Goal: Task Accomplishment & Management: Complete application form

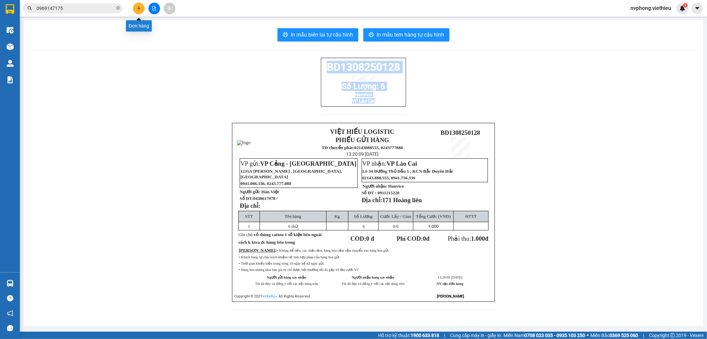
click at [137, 10] on icon "plus" at bounding box center [139, 8] width 5 height 5
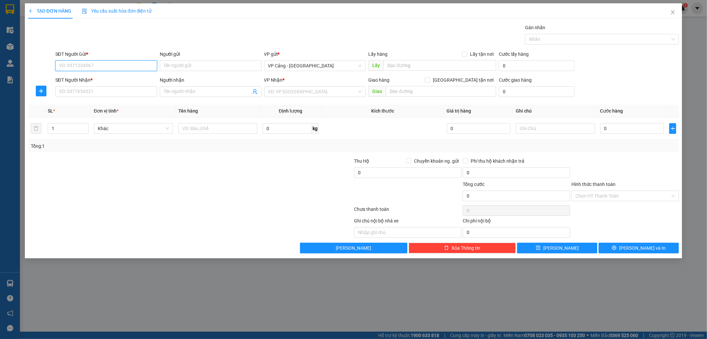
click at [106, 64] on input "SĐT Người Gửi *" at bounding box center [106, 65] width 102 height 11
click at [94, 76] on div "0858488001 - Ngà" at bounding box center [106, 78] width 94 height 7
type input "0858488001"
type input "Ngà"
type input "0858488001"
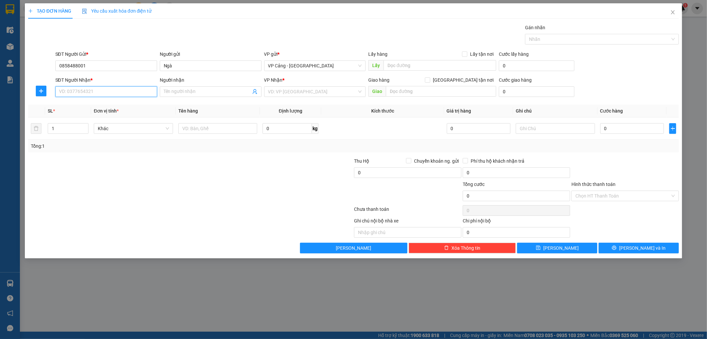
click at [95, 94] on input "SĐT Người Nhận *" at bounding box center [106, 91] width 102 height 11
click at [97, 104] on div "0945535386 - [PERSON_NAME]" at bounding box center [106, 104] width 94 height 7
type input "0945535386"
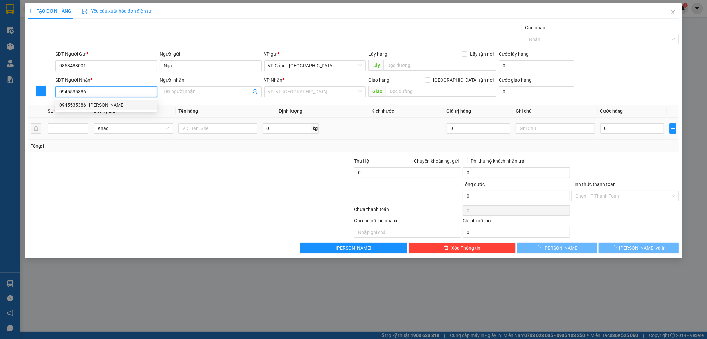
type input "[PERSON_NAME]"
checkbox input "true"
type input "009 [PERSON_NAME]"
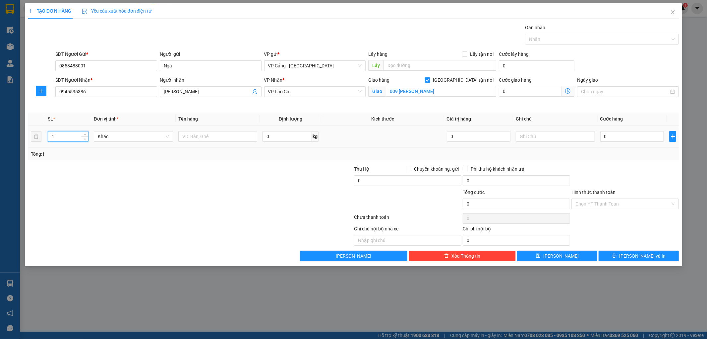
drag, startPoint x: 58, startPoint y: 136, endPoint x: 51, endPoint y: 137, distance: 6.7
click at [51, 137] on input "1" at bounding box center [68, 136] width 40 height 10
type input "4"
drag, startPoint x: 157, startPoint y: 156, endPoint x: 208, endPoint y: 131, distance: 56.1
click at [166, 153] on div "Tổng: 4" at bounding box center [152, 153] width 242 height 7
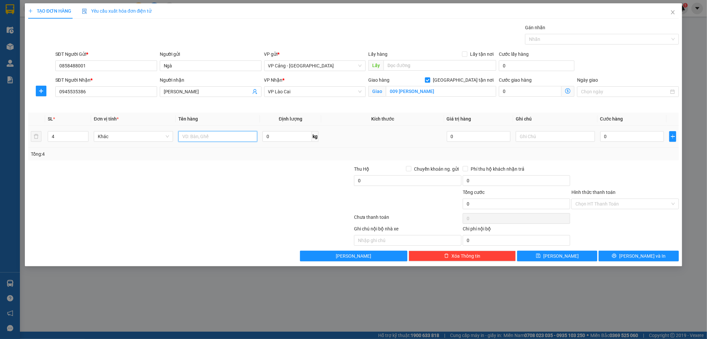
click at [200, 137] on input "text" at bounding box center [217, 136] width 79 height 11
type input "4 kiện"
click at [613, 140] on input "0" at bounding box center [632, 136] width 64 height 11
type input "1"
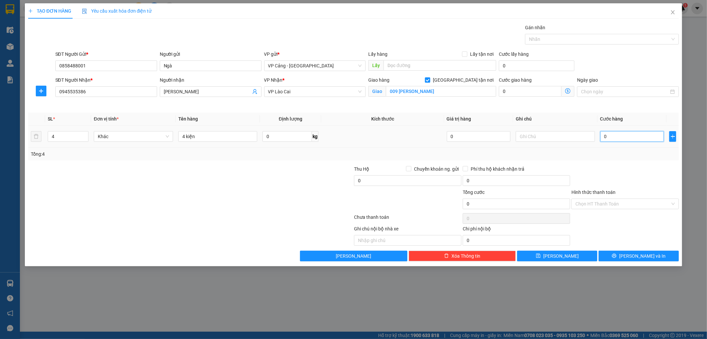
type input "1"
type input "1.000"
click at [641, 166] on div at bounding box center [625, 176] width 109 height 23
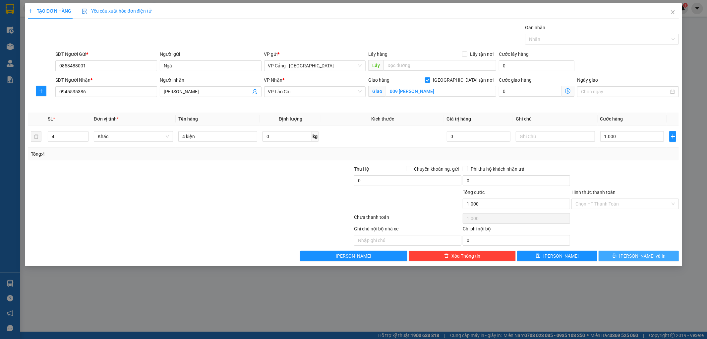
click at [628, 260] on button "[PERSON_NAME] và In" at bounding box center [639, 255] width 80 height 11
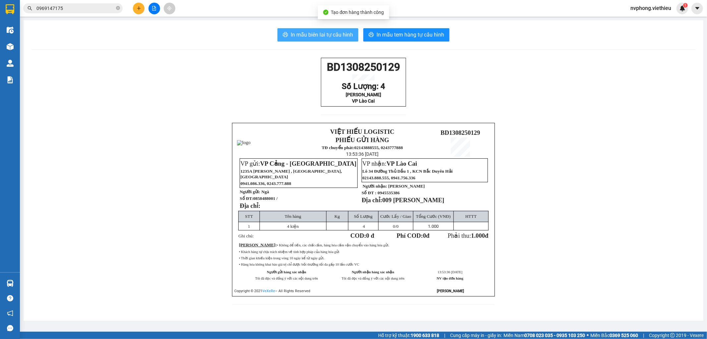
click at [337, 31] on span "In mẫu biên lai tự cấu hình" at bounding box center [322, 35] width 62 height 8
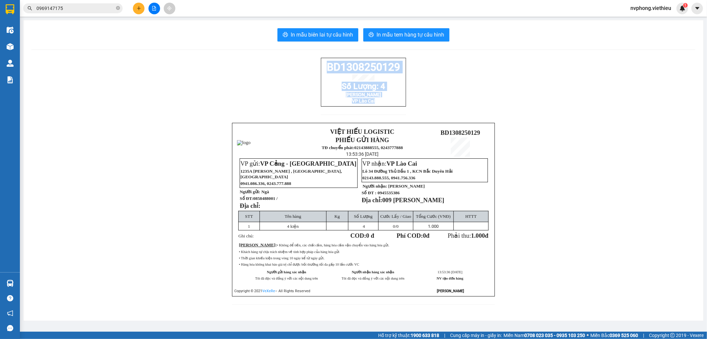
drag, startPoint x: 323, startPoint y: 69, endPoint x: 385, endPoint y: 107, distance: 73.2
click at [385, 106] on div "BD1308250129 Số Lượng: 4 Tùng Trần VP Lào Cai" at bounding box center [363, 82] width 85 height 49
copy div "BD1308250129 Số Lượng: 4 Tùng Trần VP Lào Cai"
click at [137, 9] on icon "plus" at bounding box center [139, 8] width 5 height 5
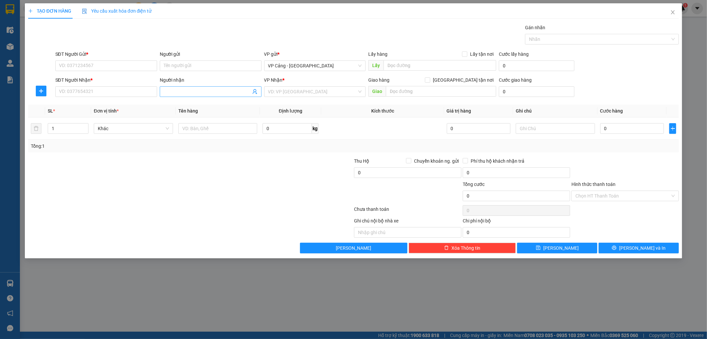
click at [170, 94] on input "Người nhận" at bounding box center [207, 91] width 87 height 7
type input "siêu thị bé"
click at [177, 102] on div "[PERSON_NAME] Yêu - 0977402636" at bounding box center [211, 104] width 94 height 7
type input "0977402636"
type input "[PERSON_NAME] Yêu"
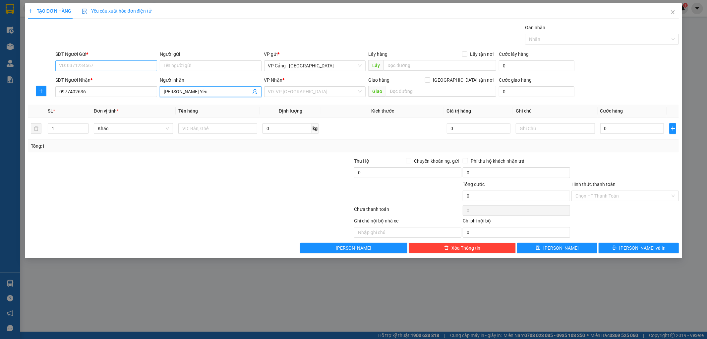
checkbox input "true"
type input "232 Hoàng Liên, LC"
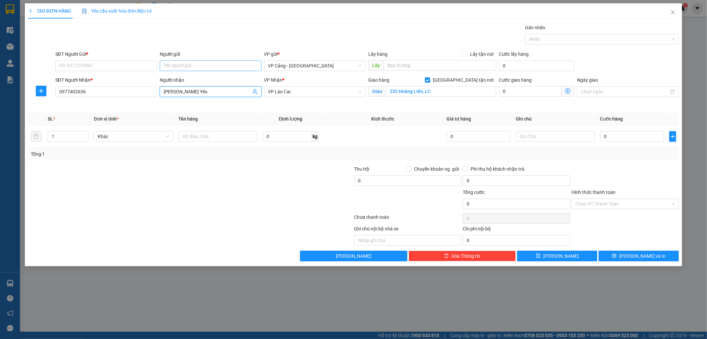
type input "[PERSON_NAME] Yêu"
click at [166, 67] on input "Người gửi" at bounding box center [211, 65] width 102 height 11
type input "luân"
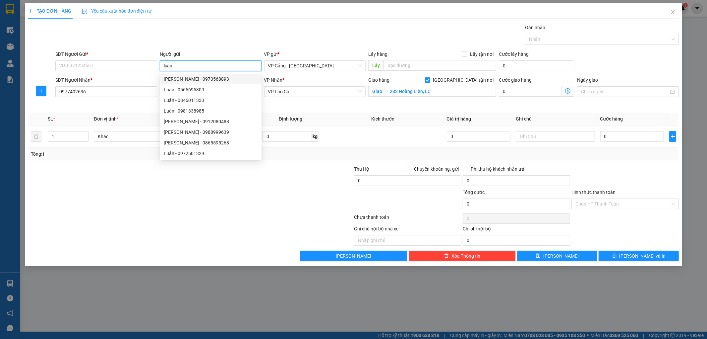
drag, startPoint x: 176, startPoint y: 66, endPoint x: 158, endPoint y: 64, distance: 18.0
click at [158, 64] on div "Người gửi luân" at bounding box center [210, 61] width 104 height 23
click at [145, 70] on input "SĐT Người Gửi *" at bounding box center [106, 65] width 102 height 11
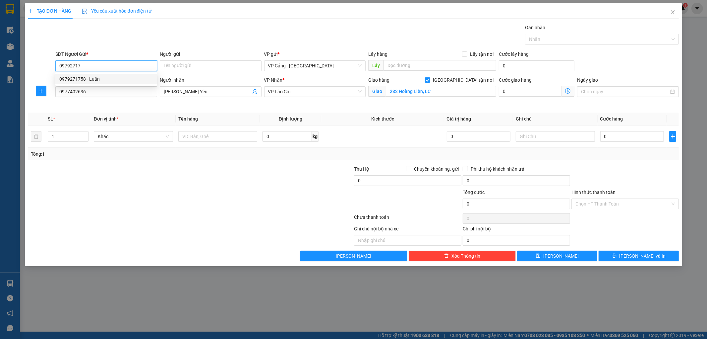
click at [100, 77] on div "0979271758 - Luân" at bounding box center [106, 78] width 94 height 7
type input "0979271758"
type input "Luân"
type input "0979271758"
click at [195, 138] on input "text" at bounding box center [217, 136] width 79 height 11
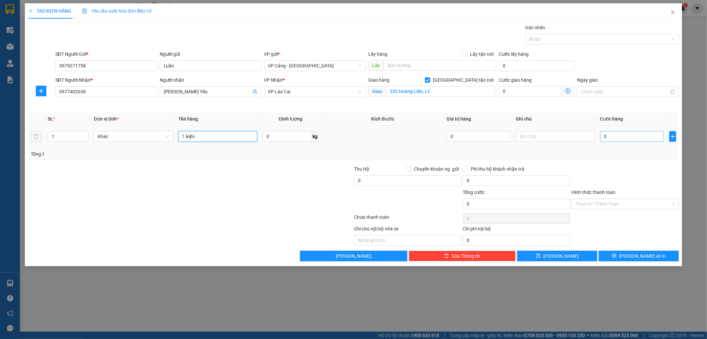
type input "1 kiện"
click at [613, 134] on input "0" at bounding box center [632, 136] width 64 height 11
type input "1"
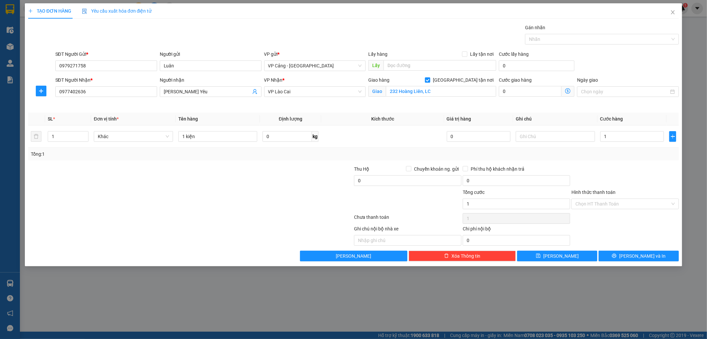
type input "1.000"
click at [625, 166] on div at bounding box center [625, 176] width 109 height 23
click at [634, 256] on span "[PERSON_NAME] và In" at bounding box center [642, 255] width 46 height 7
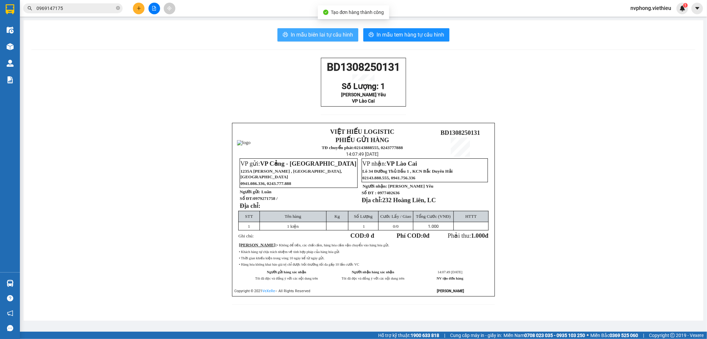
click at [303, 35] on span "In mẫu biên lai tự cấu hình" at bounding box center [322, 35] width 62 height 8
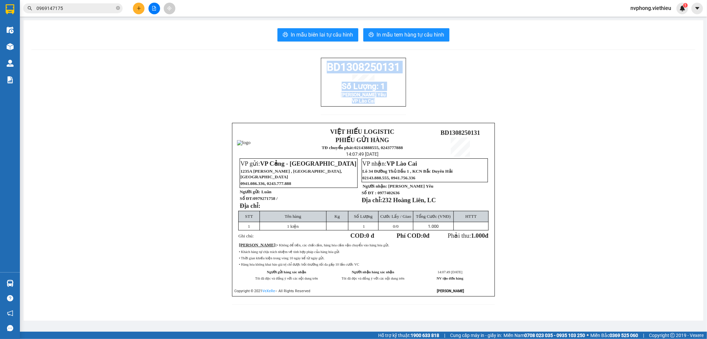
drag, startPoint x: 322, startPoint y: 66, endPoint x: 383, endPoint y: 110, distance: 74.6
click at [383, 106] on div "BD1308250131 Số Lượng: 1 [PERSON_NAME] Yêu VP Lào Cai" at bounding box center [363, 82] width 85 height 49
copy div "BD1308250131 Số Lượng: 1 [PERSON_NAME] Yêu VP Lào Cai"
drag, startPoint x: 273, startPoint y: 201, endPoint x: 251, endPoint y: 201, distance: 21.9
click at [253, 201] on span "0979271758 /" at bounding box center [265, 198] width 25 height 5
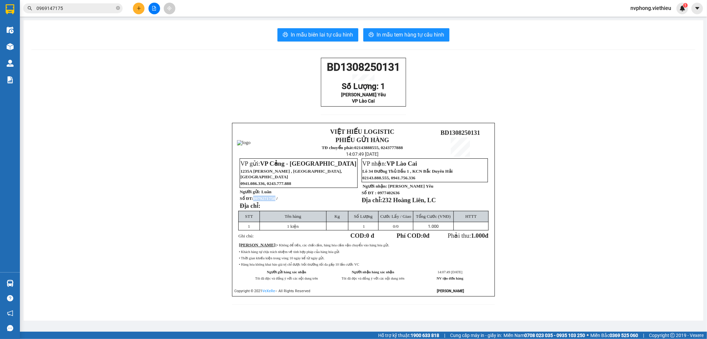
copy span "0979271758"
click at [139, 9] on icon "plus" at bounding box center [139, 8] width 0 height 4
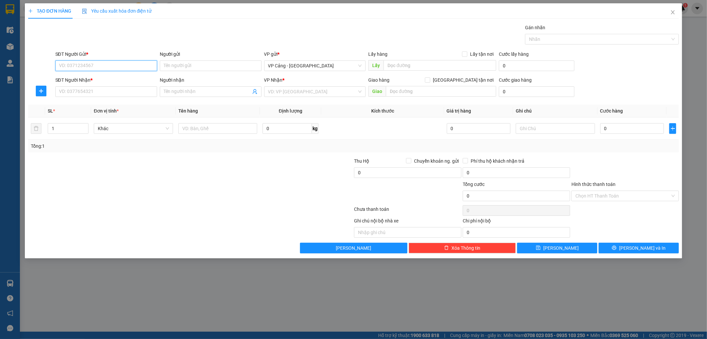
click at [99, 68] on input "SĐT Người Gửi *" at bounding box center [106, 65] width 102 height 11
paste input "0979271758"
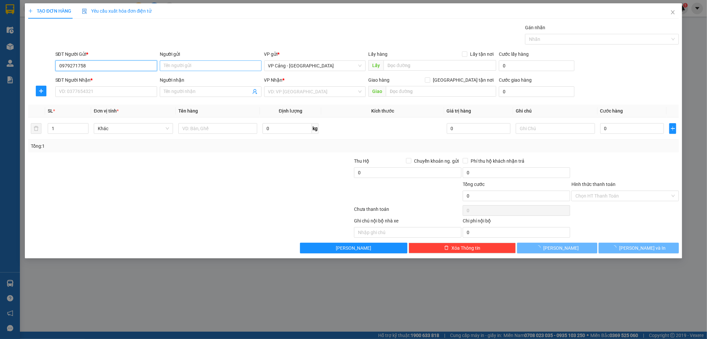
type input "0979271758"
click at [186, 61] on input "Người gửi" at bounding box center [211, 65] width 102 height 11
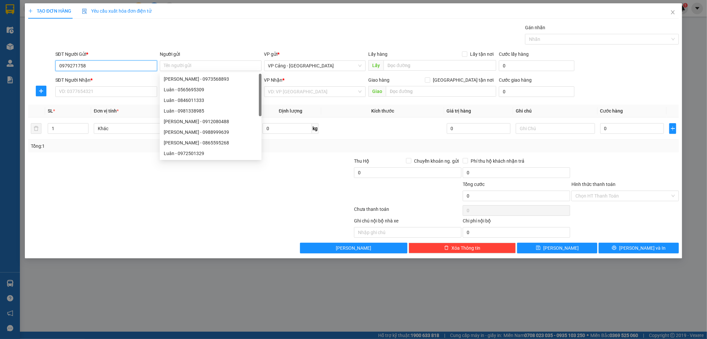
click at [102, 67] on input "0979271758" at bounding box center [106, 65] width 102 height 11
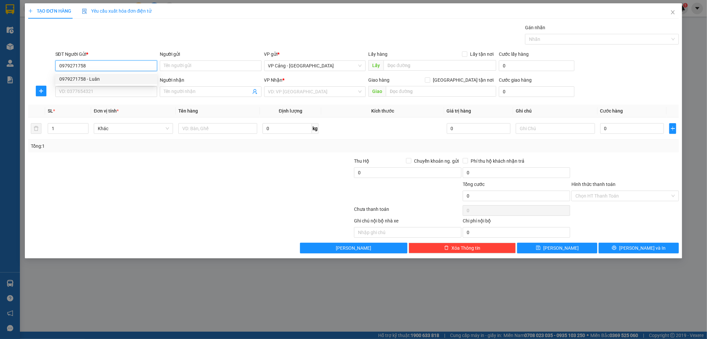
click at [91, 80] on div "0979271758 - Luân" at bounding box center [106, 78] width 94 height 7
type input "Luân"
click at [90, 91] on input "SĐT Người Nhận *" at bounding box center [106, 91] width 102 height 11
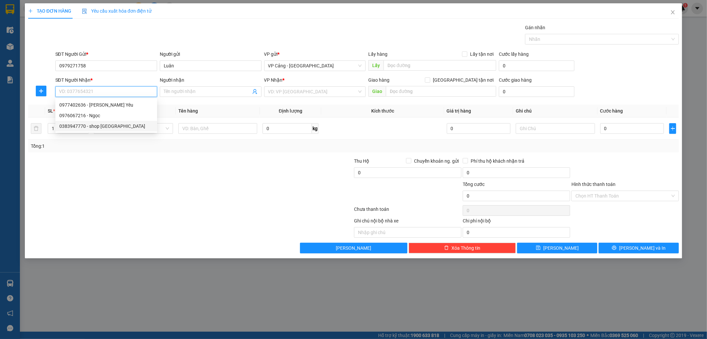
click at [101, 126] on div "0383947770 - shop [GEOGRAPHIC_DATA]" at bounding box center [106, 125] width 94 height 7
type input "0383947770"
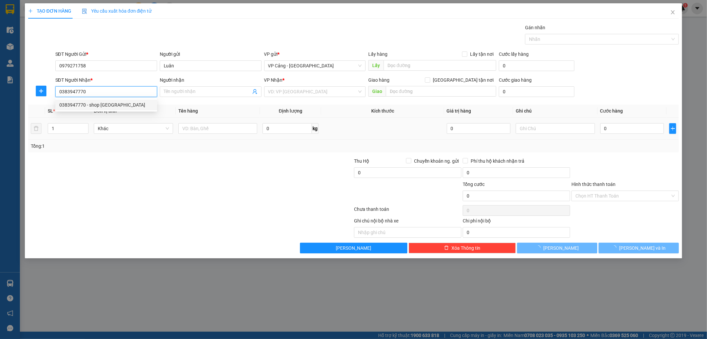
type input "shop [GEOGRAPHIC_DATA]"
checkbox input "true"
type input "10 chu văn an, lc"
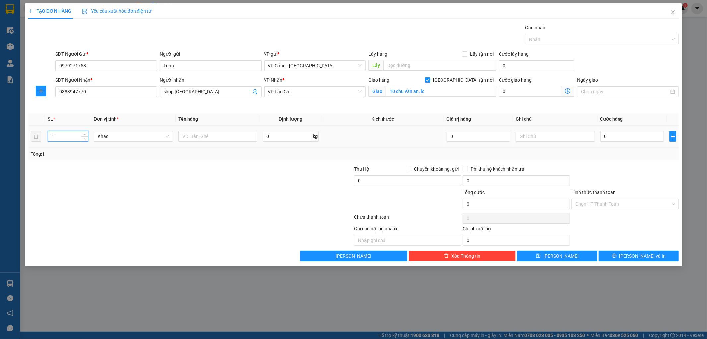
click at [51, 138] on input "1" at bounding box center [68, 136] width 40 height 10
type input "5"
click at [218, 148] on div "Transit Pickup Surcharge Ids Transit Deliver Surcharge Ids Transit Deliver Surc…" at bounding box center [353, 142] width 651 height 237
click at [215, 137] on input "text" at bounding box center [217, 136] width 79 height 11
type input "5 kiện"
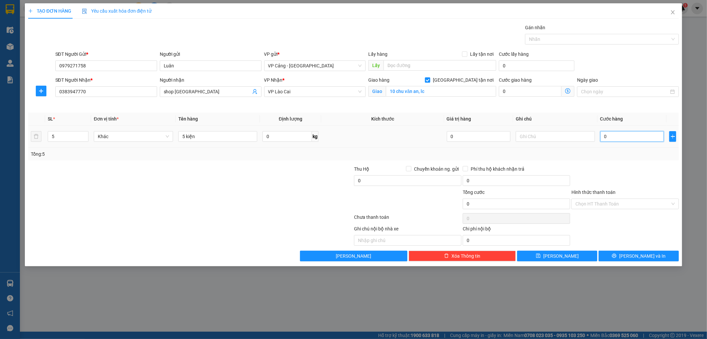
click at [613, 137] on input "0" at bounding box center [632, 136] width 64 height 11
type input "1"
type input "1.000"
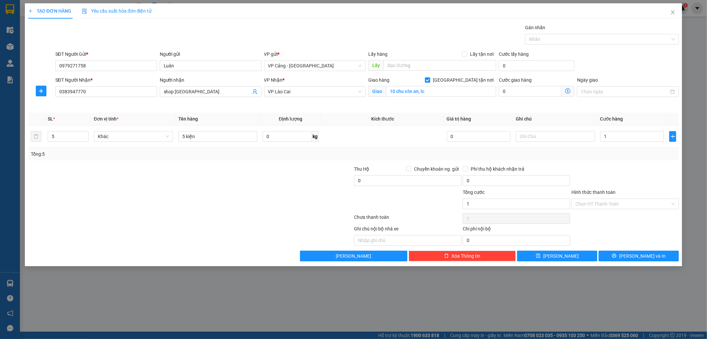
type input "1.000"
click at [619, 157] on div "Tổng: 5" at bounding box center [353, 154] width 651 height 13
click at [613, 256] on button "[PERSON_NAME] và In" at bounding box center [639, 255] width 80 height 11
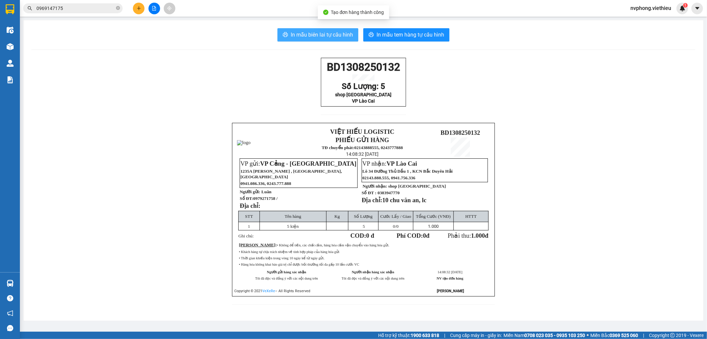
click at [339, 33] on span "In mẫu biên lai tự cấu hình" at bounding box center [322, 35] width 62 height 8
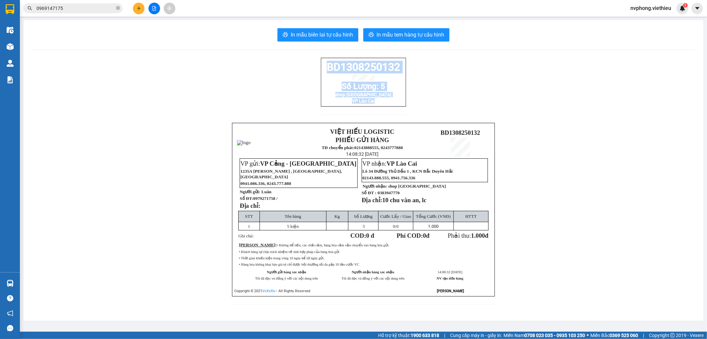
drag, startPoint x: 323, startPoint y: 69, endPoint x: 379, endPoint y: 111, distance: 69.8
click at [379, 111] on div "BD1308250132 Số Lượng: 5 shop bảo Bình VP [GEOGRAPHIC_DATA]" at bounding box center [363, 90] width 85 height 65
copy div "BD1308250132 Số Lượng: 5 shop bảo Bình VP [GEOGRAPHIC_DATA]"
click at [137, 9] on icon "plus" at bounding box center [139, 8] width 5 height 5
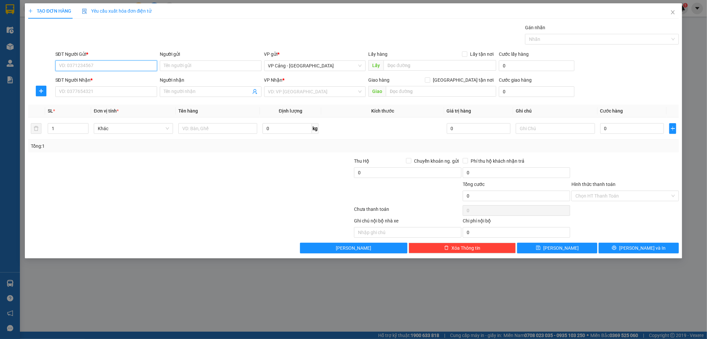
click at [88, 66] on input "SĐT Người Gửi *" at bounding box center [106, 65] width 102 height 11
paste input "BD1308250132 Số Lượng: 5 shop bảo Bình VP [GEOGRAPHIC_DATA]"
type input "BD1308250132 Số Lượng: 5 shop bảo Bình VP [GEOGRAPHIC_DATA]"
drag, startPoint x: 153, startPoint y: 67, endPoint x: 51, endPoint y: 68, distance: 101.5
click at [51, 68] on div "SĐT Người Gửi * BD1308250132 Số Lượng: 5 shop bảo [GEOGRAPHIC_DATA] Số Lượng: 5…" at bounding box center [354, 61] width 653 height 23
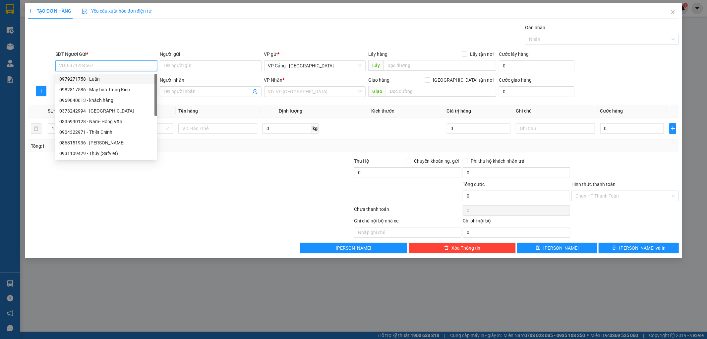
click at [86, 76] on div "0979271758 - Luân" at bounding box center [106, 78] width 94 height 7
type input "0979271758"
type input "Luân"
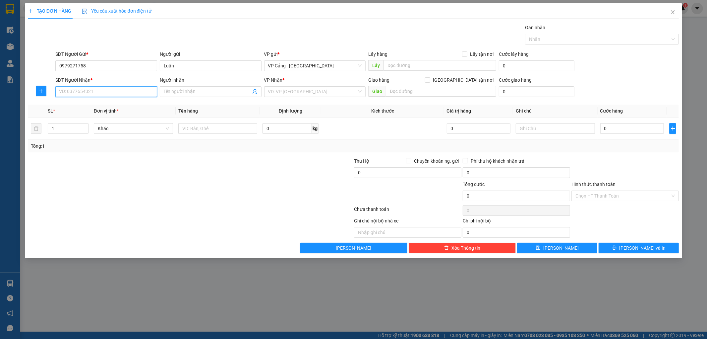
click at [70, 92] on input "SĐT Người Nhận *" at bounding box center [106, 91] width 102 height 11
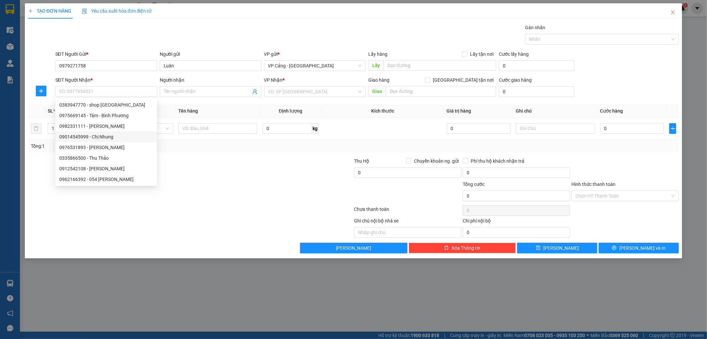
drag, startPoint x: 184, startPoint y: 185, endPoint x: 187, endPoint y: 110, distance: 75.0
click at [184, 183] on div at bounding box center [137, 191] width 218 height 23
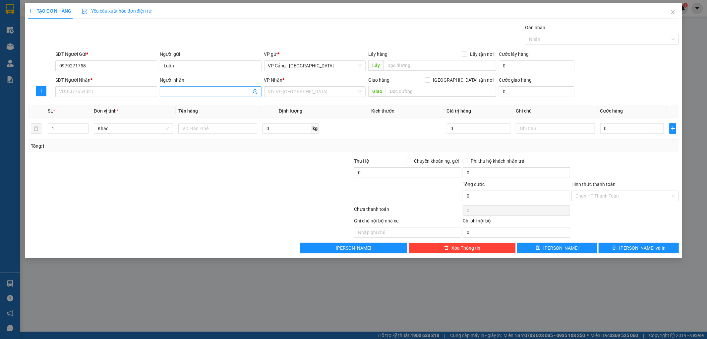
click at [183, 92] on input "Người nhận" at bounding box center [207, 91] width 87 height 7
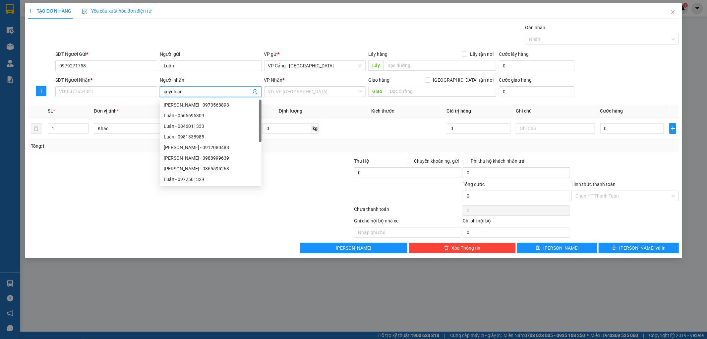
type input "[PERSON_NAME]"
click at [204, 148] on div "Quỳnh anh - 0987748480" at bounding box center [220, 147] width 112 height 7
type input "0987748480"
type input "[PERSON_NAME]"
checkbox input "true"
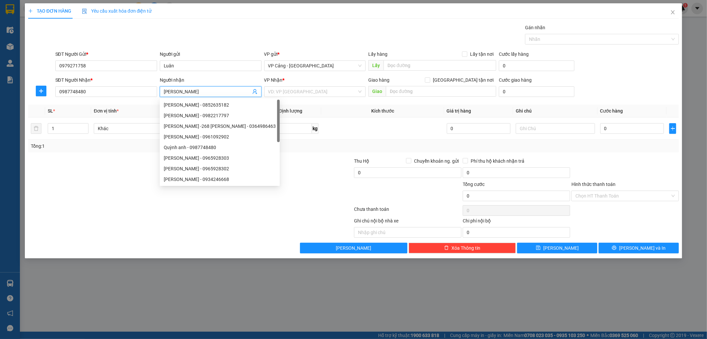
type input "123 cốc lếu, [GEOGRAPHIC_DATA]"
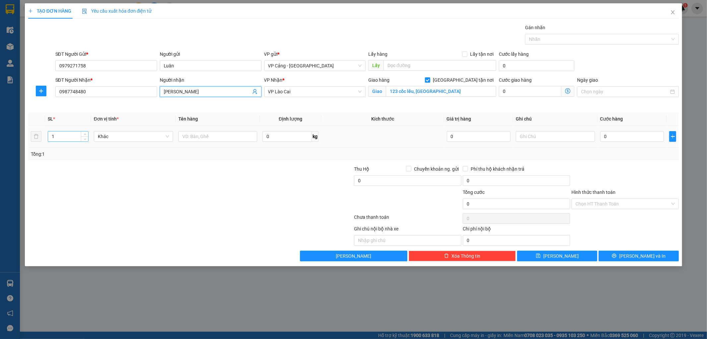
type input "[PERSON_NAME]"
drag, startPoint x: 60, startPoint y: 139, endPoint x: 45, endPoint y: 139, distance: 14.3
click at [45, 139] on td "1" at bounding box center [68, 136] width 46 height 22
drag, startPoint x: 153, startPoint y: 169, endPoint x: 160, endPoint y: 161, distance: 10.6
click at [160, 161] on div "Transit Pickup Surcharge Ids Transit Deliver Surcharge Ids Transit Deliver Surc…" at bounding box center [353, 142] width 651 height 237
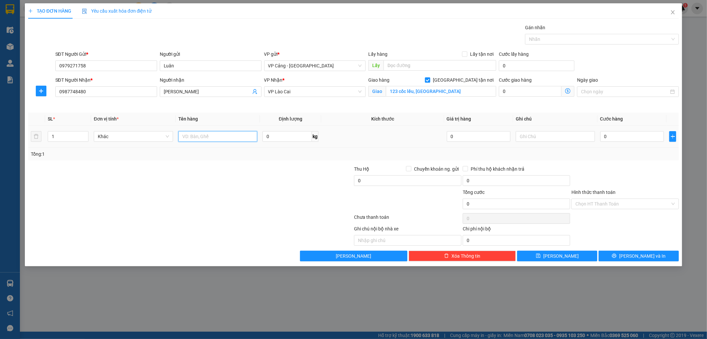
click at [202, 140] on input "text" at bounding box center [217, 136] width 79 height 11
type input "1 kiện"
click at [618, 141] on input "0" at bounding box center [632, 136] width 64 height 11
type input "1"
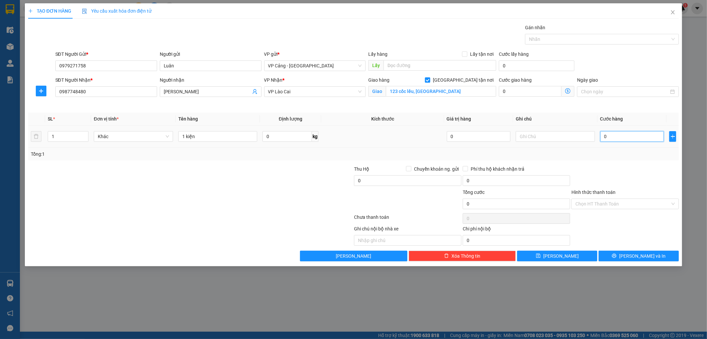
type input "1"
type input "1.000"
click at [616, 156] on div "Tổng: 1" at bounding box center [354, 153] width 646 height 7
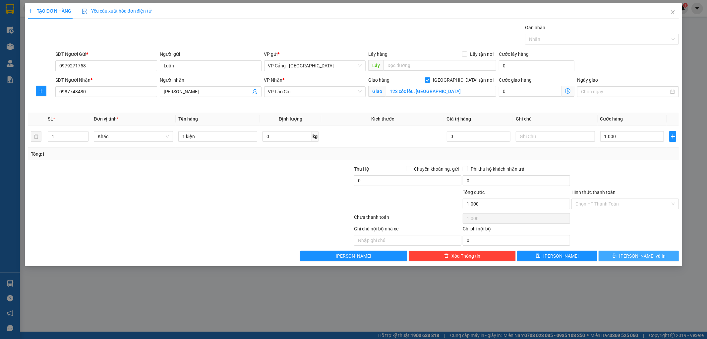
click at [631, 255] on button "[PERSON_NAME] và In" at bounding box center [639, 255] width 80 height 11
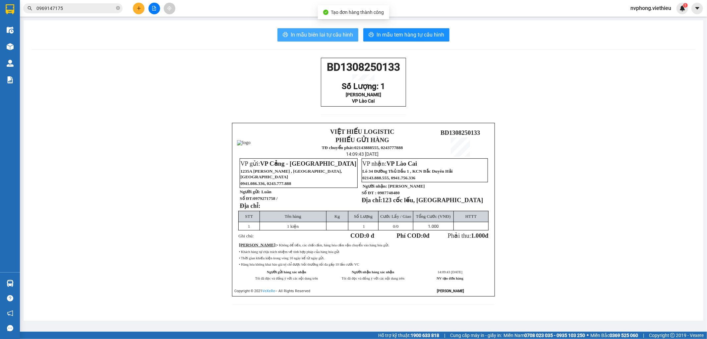
click at [337, 34] on span "In mẫu biên lai tự cấu hình" at bounding box center [322, 35] width 62 height 8
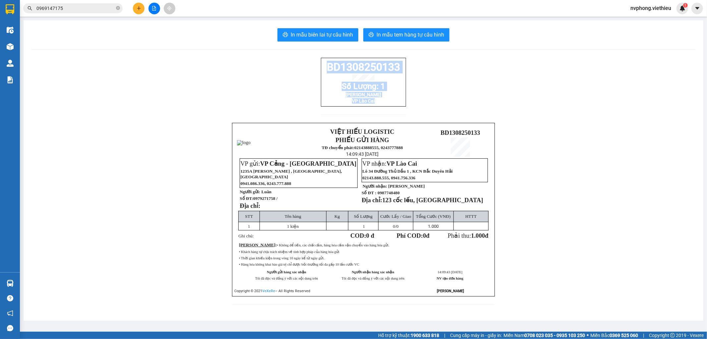
drag, startPoint x: 322, startPoint y: 67, endPoint x: 390, endPoint y: 113, distance: 83.0
click at [390, 113] on div "BD1308250133 Số Lượng: 1 Quỳnh anh VP Lào Cai" at bounding box center [363, 90] width 85 height 65
copy div "BD1308250133 Số Lượng: 1 Quỳnh anh VP Lào Cai"
